Goal: Transaction & Acquisition: Obtain resource

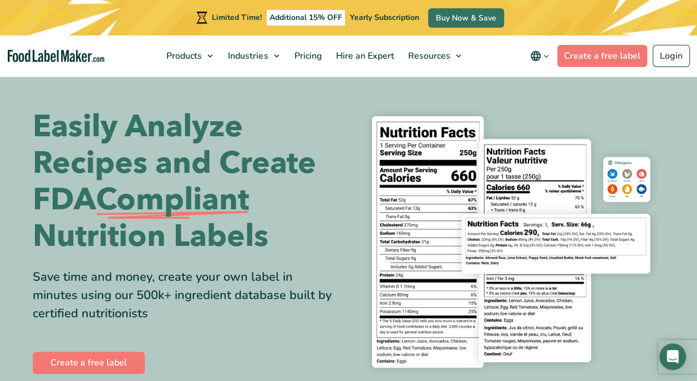
click at [141, 58] on nav "Products Food Nutrition Labelling Supplements Formulation & Labelling Industrie…" at bounding box center [348, 55] width 697 height 41
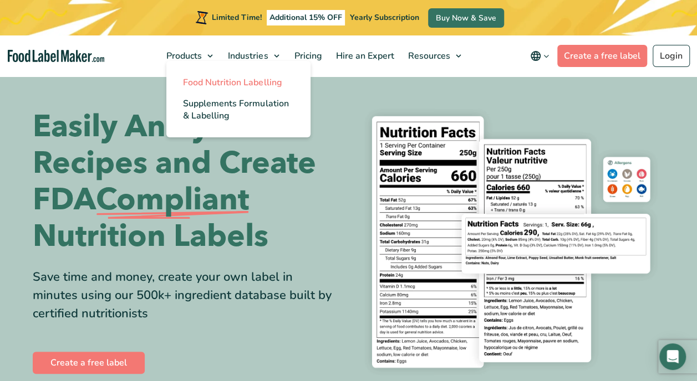
click at [209, 78] on span "Food Nutrition Labelling" at bounding box center [232, 82] width 99 height 12
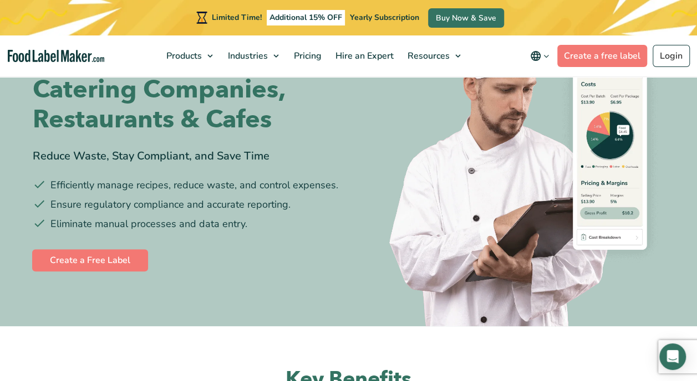
scroll to position [111, 0]
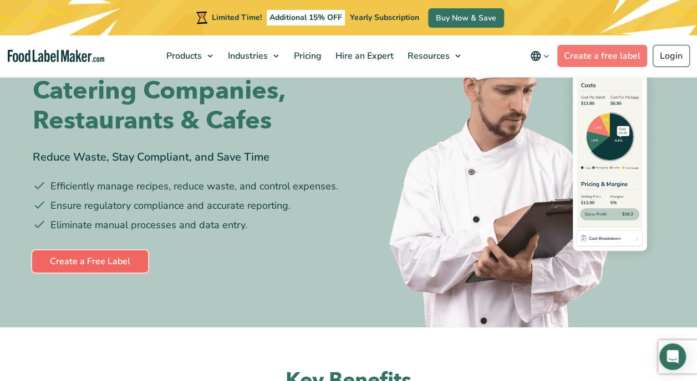
click at [94, 263] on link "Create a Free Label" at bounding box center [90, 261] width 116 height 22
